Goal: Task Accomplishment & Management: Use online tool/utility

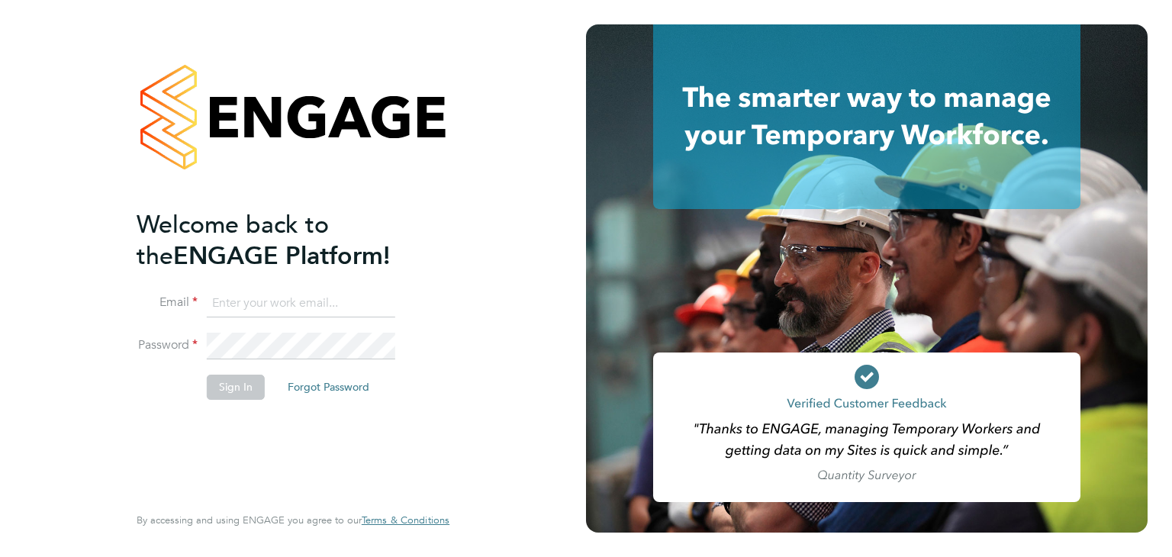
type input "[PERSON_NAME][EMAIL_ADDRESS][PERSON_NAME][DOMAIN_NAME]"
click at [239, 392] on button "Sign In" at bounding box center [236, 387] width 58 height 24
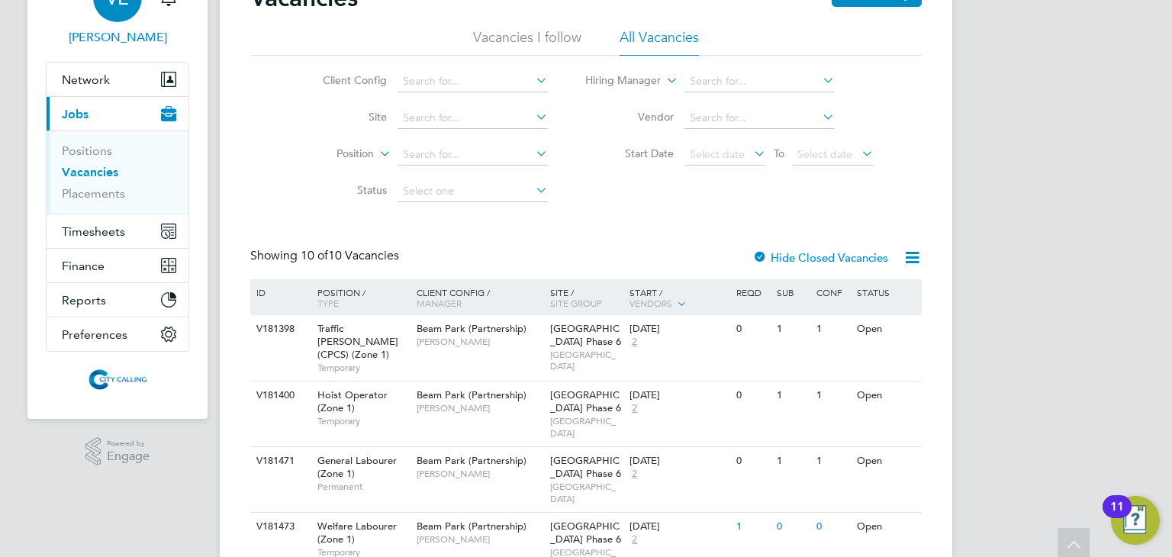
scroll to position [52, 0]
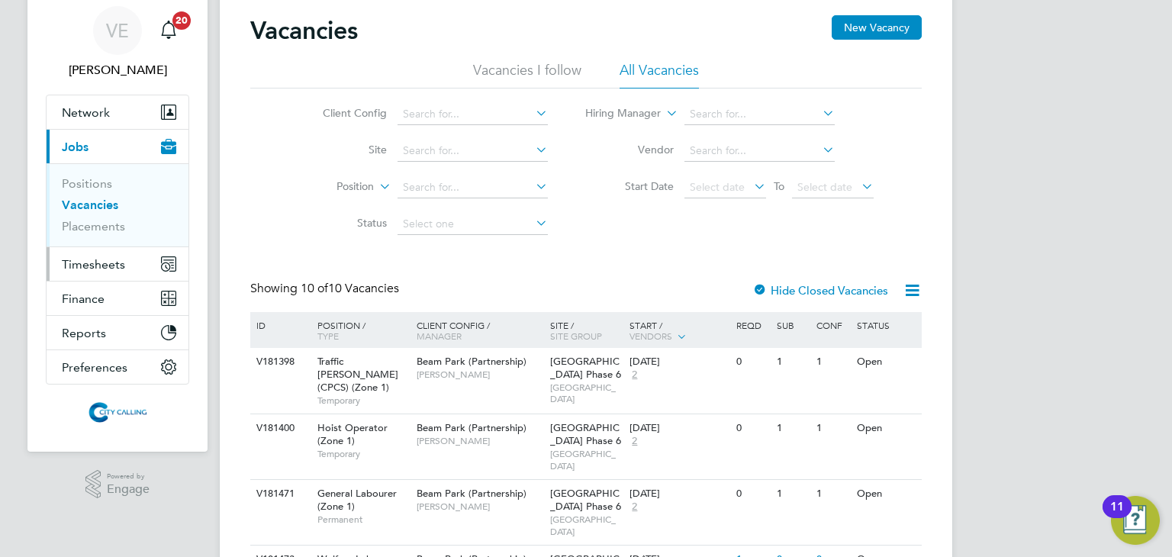
click at [93, 273] on button "Timesheets" at bounding box center [118, 264] width 142 height 34
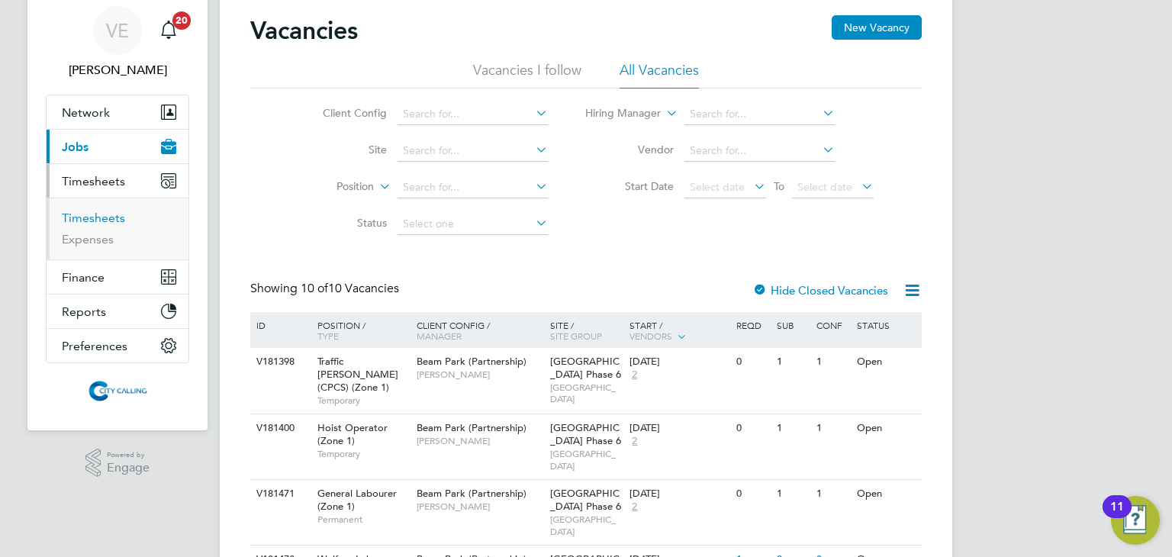
click at [100, 215] on link "Timesheets" at bounding box center [93, 218] width 63 height 14
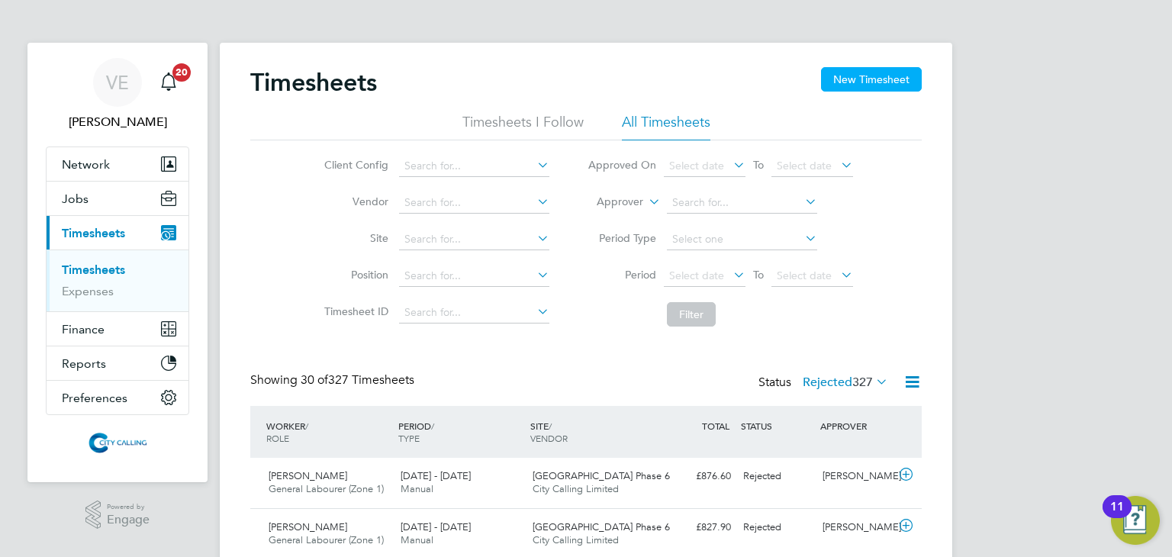
click at [852, 75] on button "New Timesheet" at bounding box center [871, 79] width 101 height 24
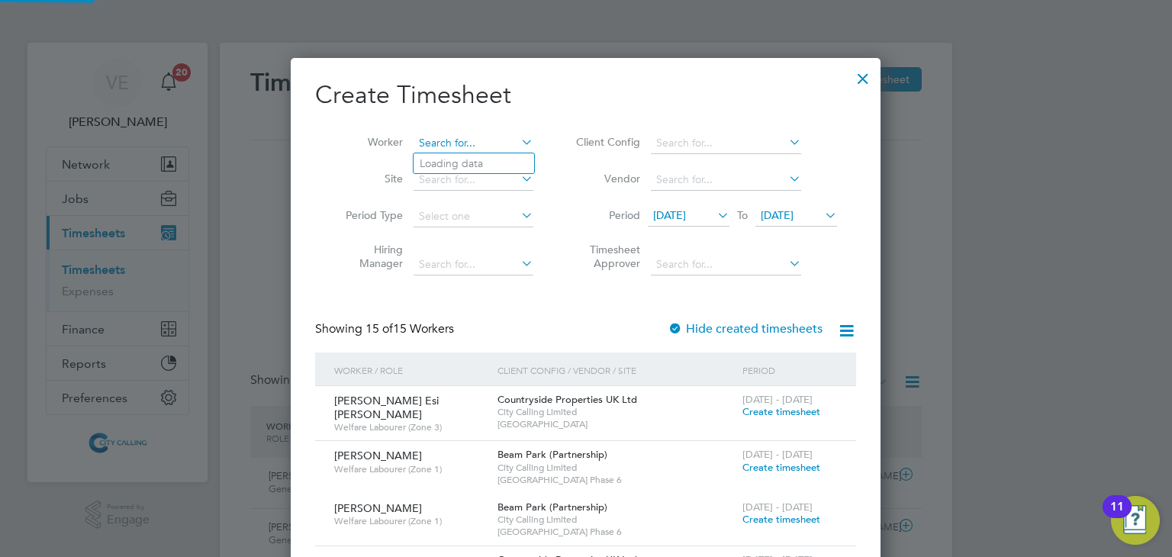
click at [449, 139] on input at bounding box center [474, 143] width 120 height 21
type input "[PERSON_NAME]"
click at [518, 145] on icon at bounding box center [518, 141] width 0 height 21
click at [869, 78] on div at bounding box center [862, 74] width 27 height 27
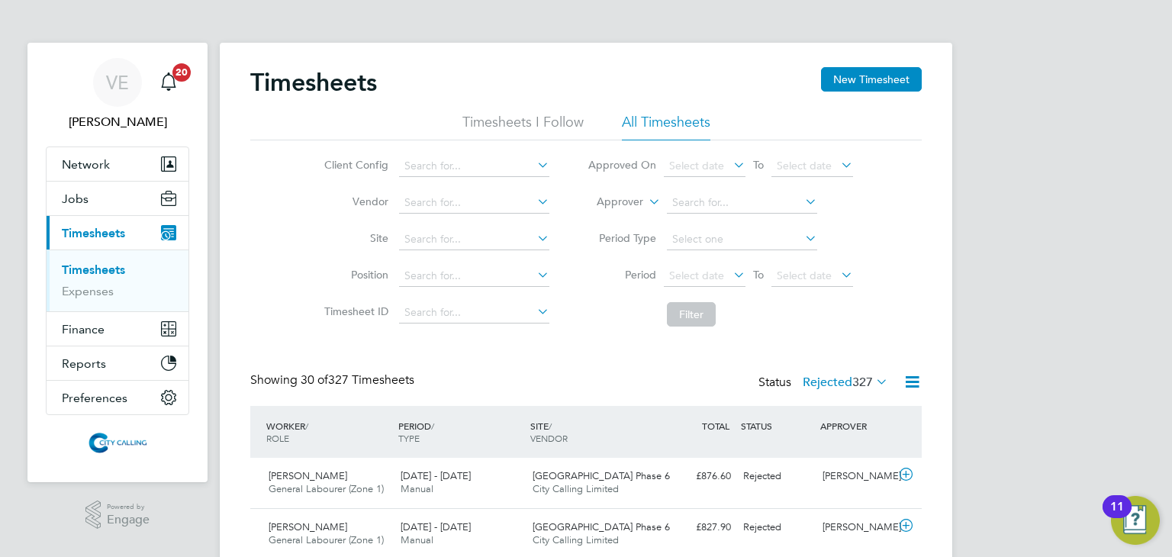
click at [838, 79] on h2 "Create Timesheet" at bounding box center [585, 95] width 541 height 32
click at [884, 86] on button "New Timesheet" at bounding box center [871, 79] width 101 height 24
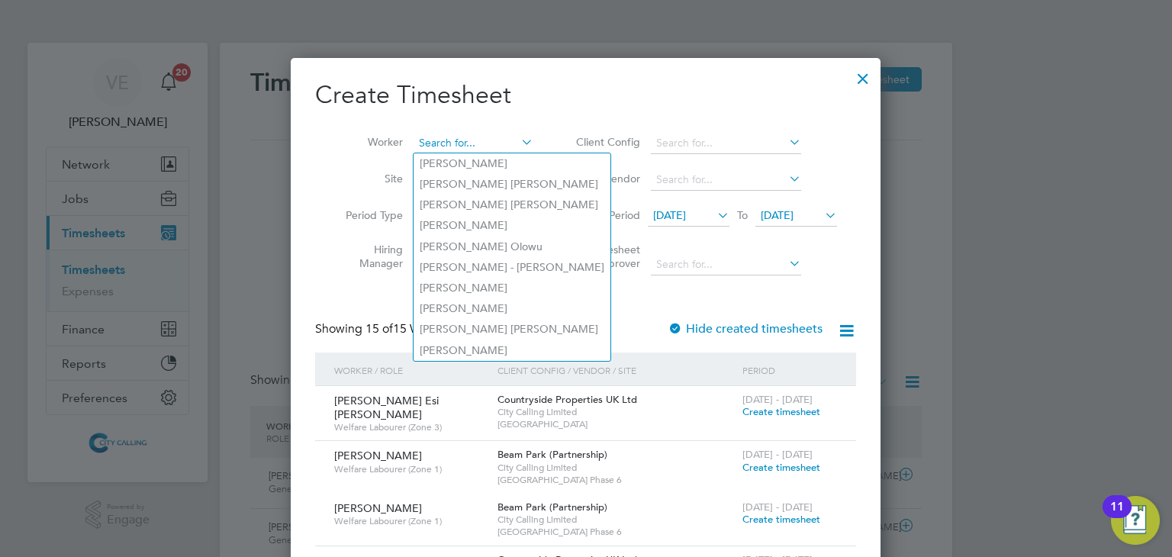
click at [438, 138] on input at bounding box center [474, 143] width 120 height 21
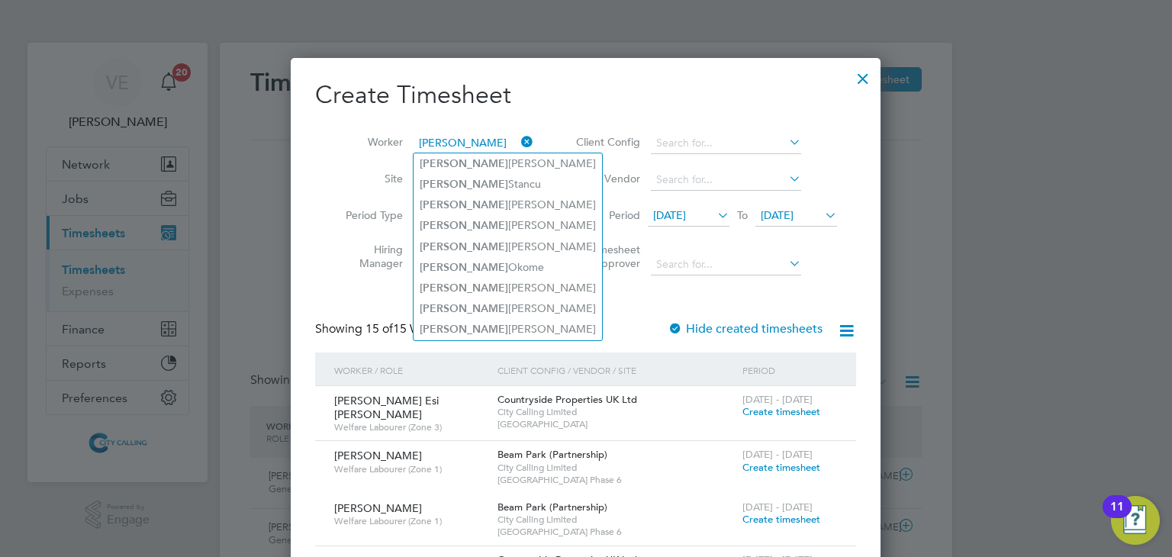
type input "[PERSON_NAME]"
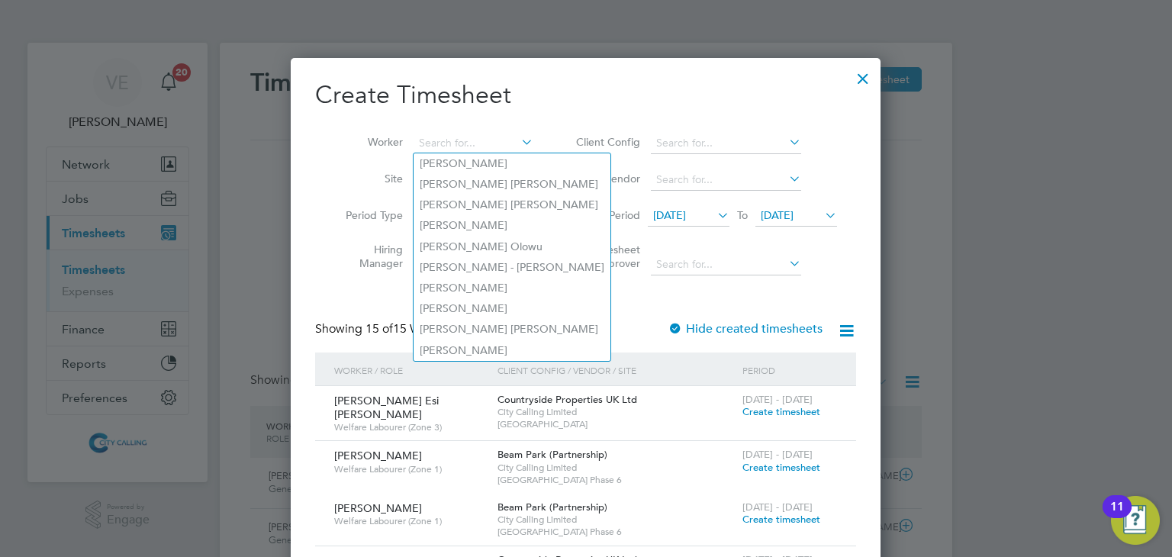
click at [864, 85] on div at bounding box center [862, 74] width 27 height 27
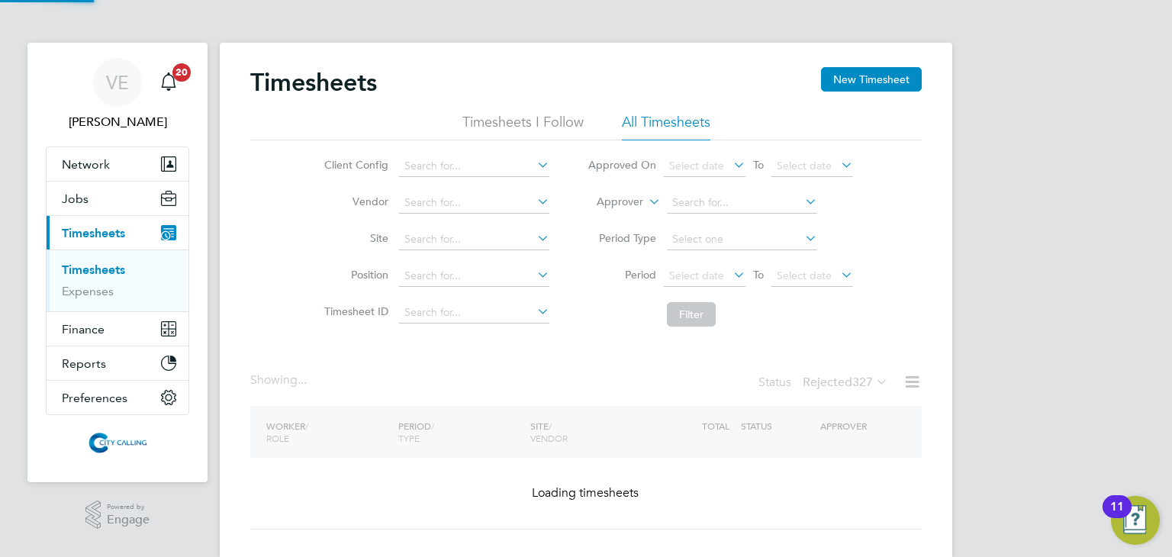
click at [859, 85] on div at bounding box center [862, 74] width 27 height 27
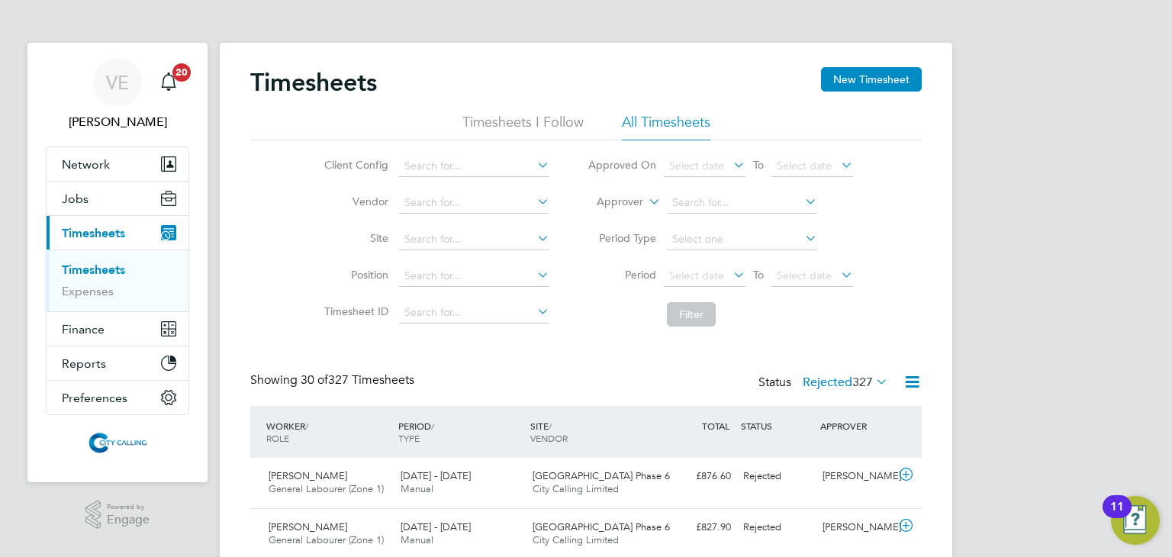
scroll to position [38, 133]
